Goal: Information Seeking & Learning: Learn about a topic

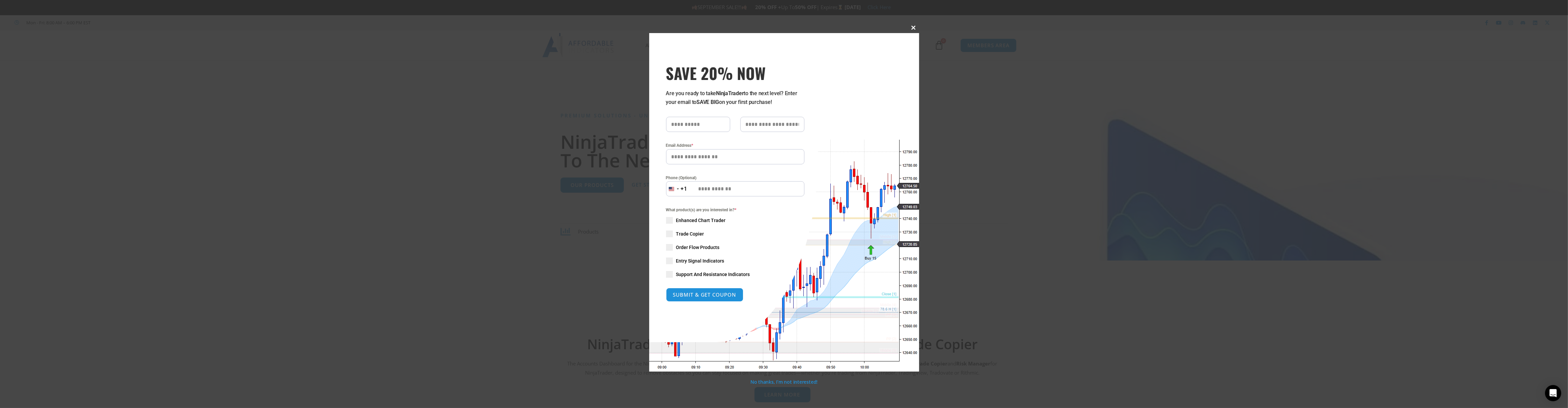
click at [915, 26] on span at bounding box center [914, 27] width 11 height 4
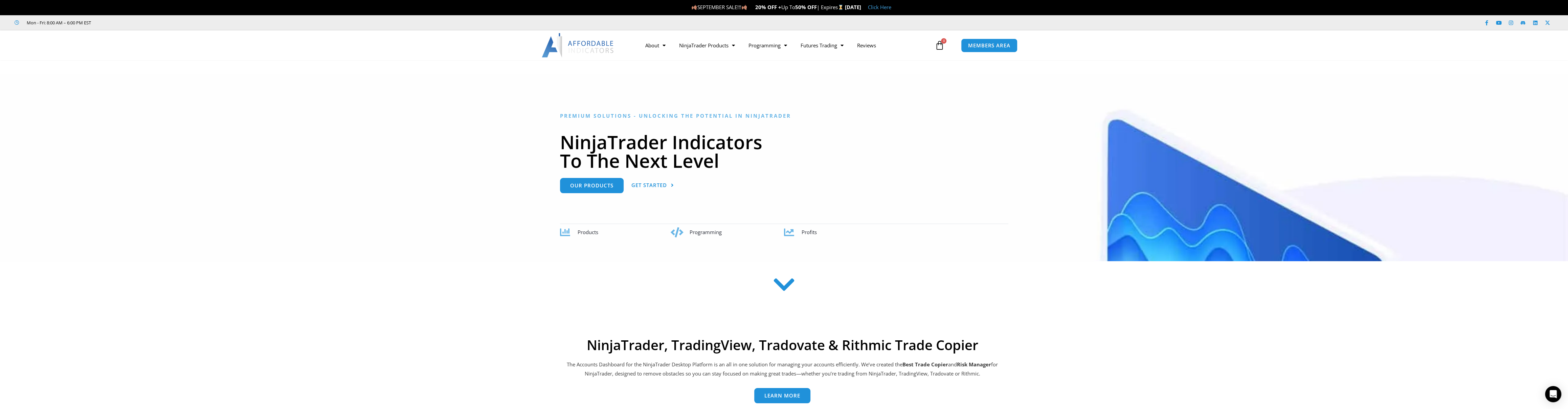
click at [921, 206] on div "Premium Solutions - Unlocking the Potential in NinjaTrader NinjaTrader Indicato…" at bounding box center [784, 175] width 448 height 125
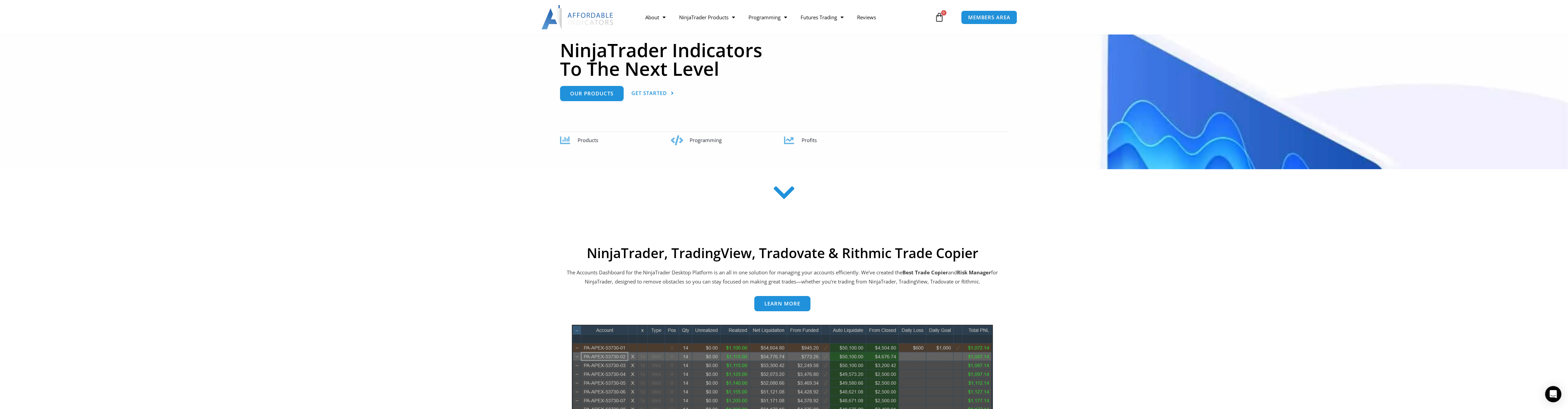
scroll to position [215, 0]
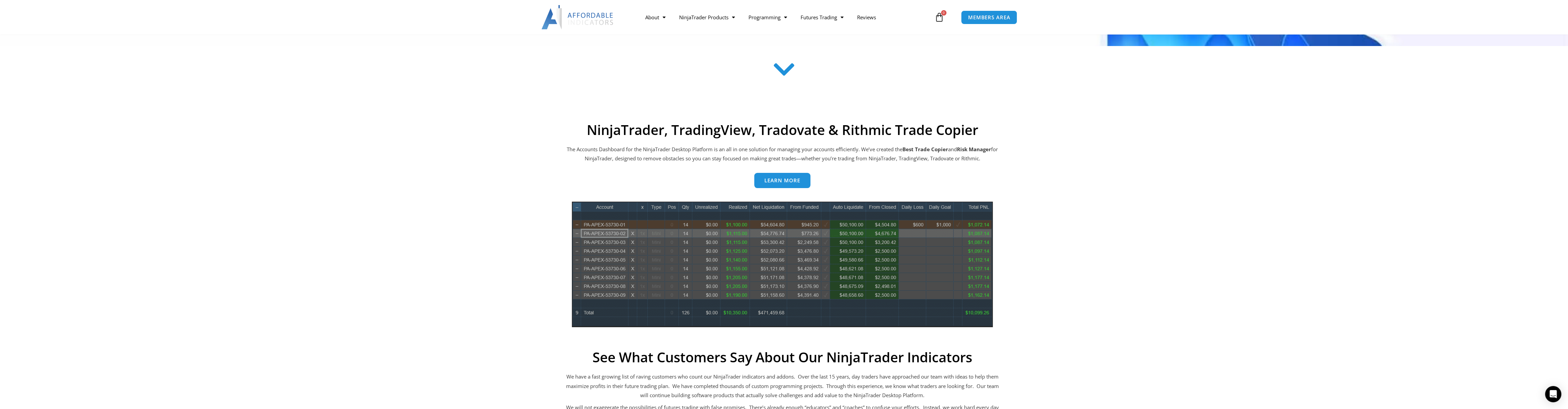
click at [1179, 173] on section "NinjaTrader, TradingView, Tradovate & Rithmic Trade Copier The Accounts Dashboa…" at bounding box center [784, 354] width 1568 height 471
